Goal: Check status: Check status

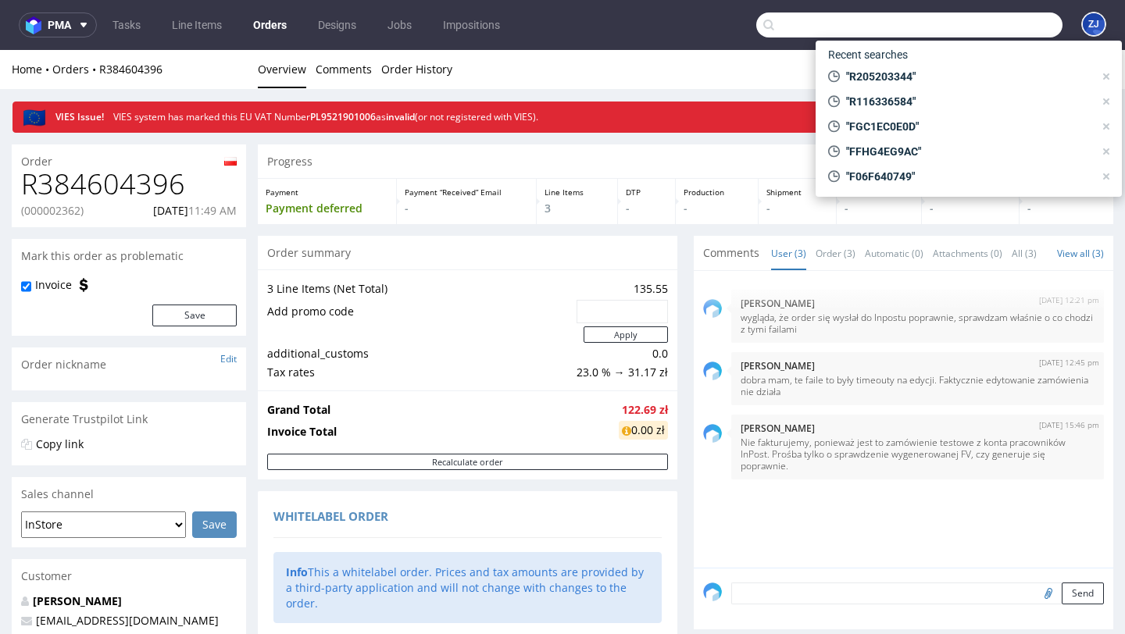
scroll to position [728, 0]
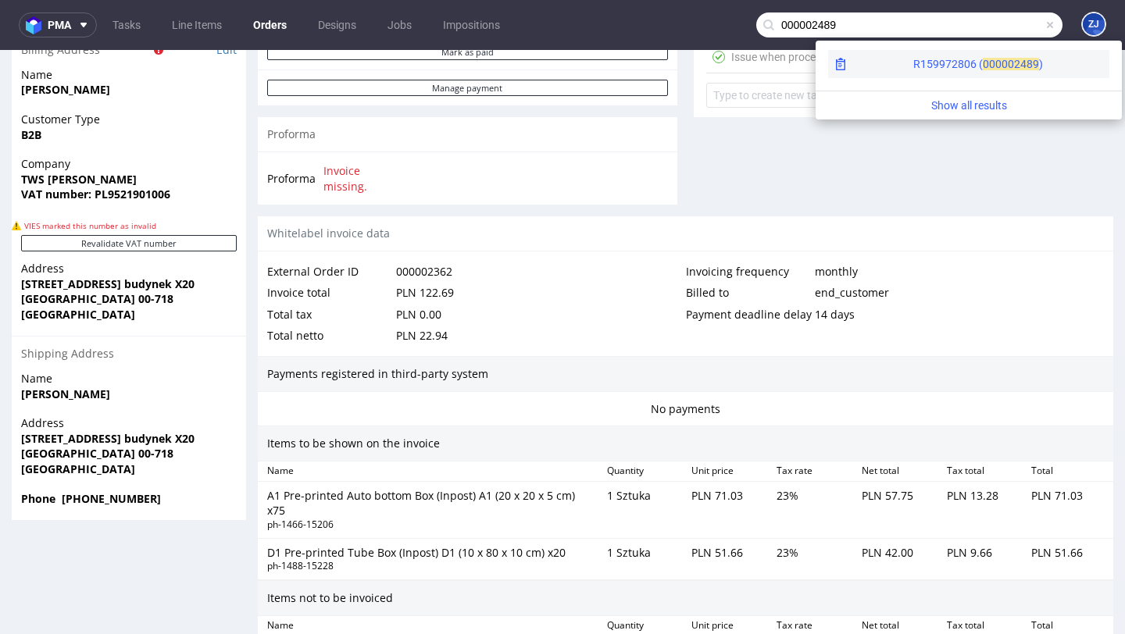
type input "000002489"
click at [888, 73] on div "R159972806 ( 00000 2489 )" at bounding box center [968, 64] width 281 height 28
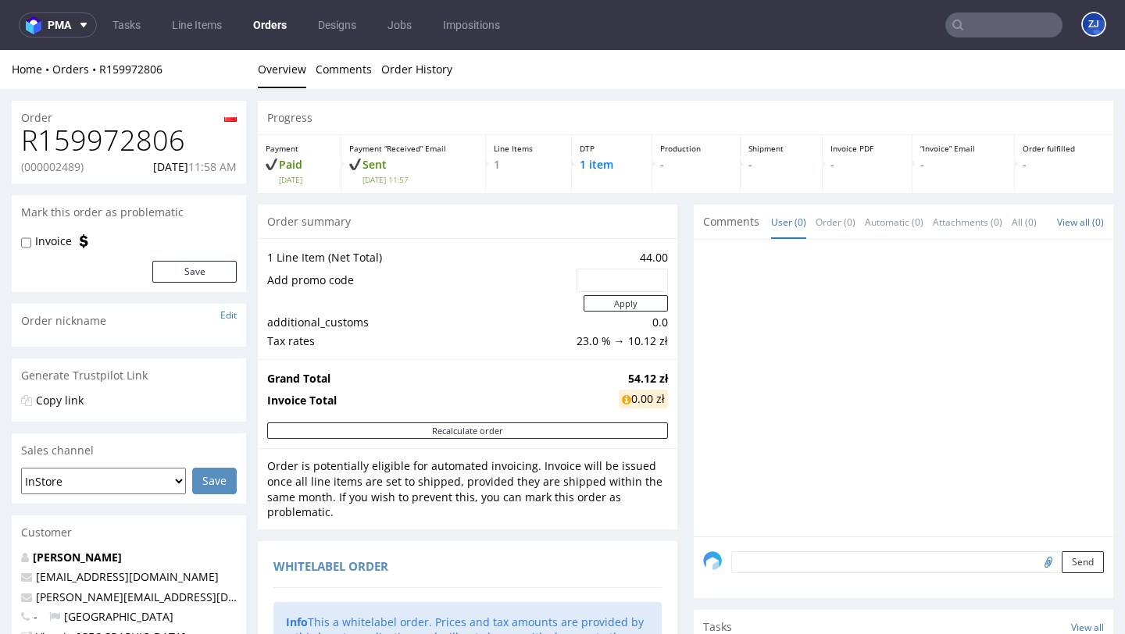
click at [145, 144] on h1 "R159972806" at bounding box center [129, 140] width 216 height 31
copy h1 "R159972806"
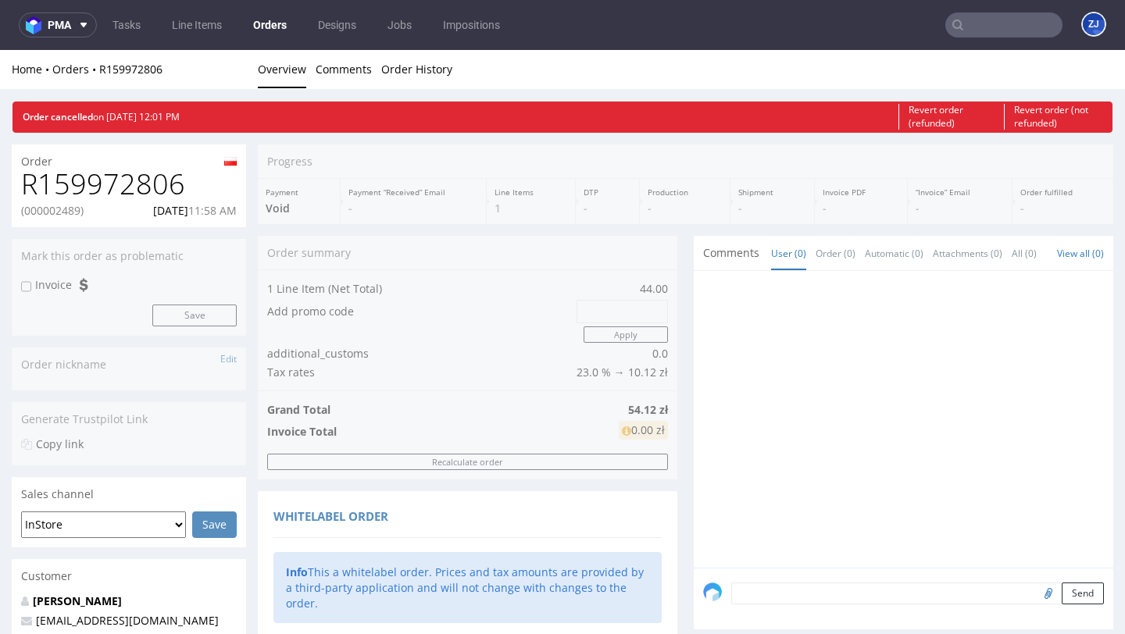
scroll to position [848, 0]
